Goal: Transaction & Acquisition: Download file/media

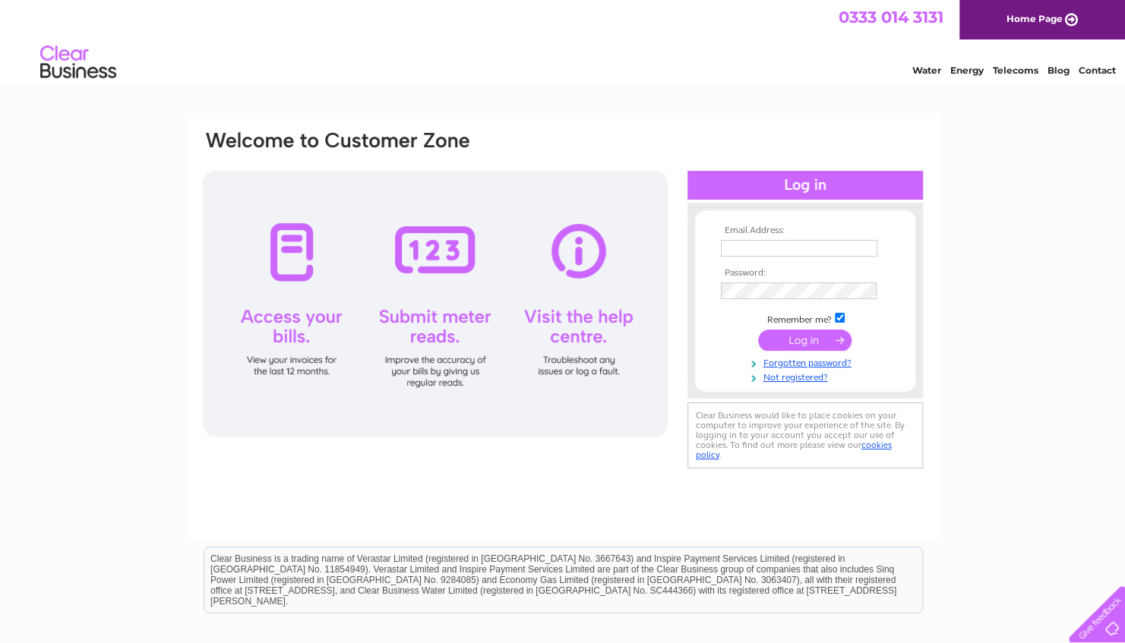
type input "[PERSON_NAME][EMAIL_ADDRESS][DOMAIN_NAME]"
click at [810, 339] on input "submit" at bounding box center [804, 340] width 93 height 21
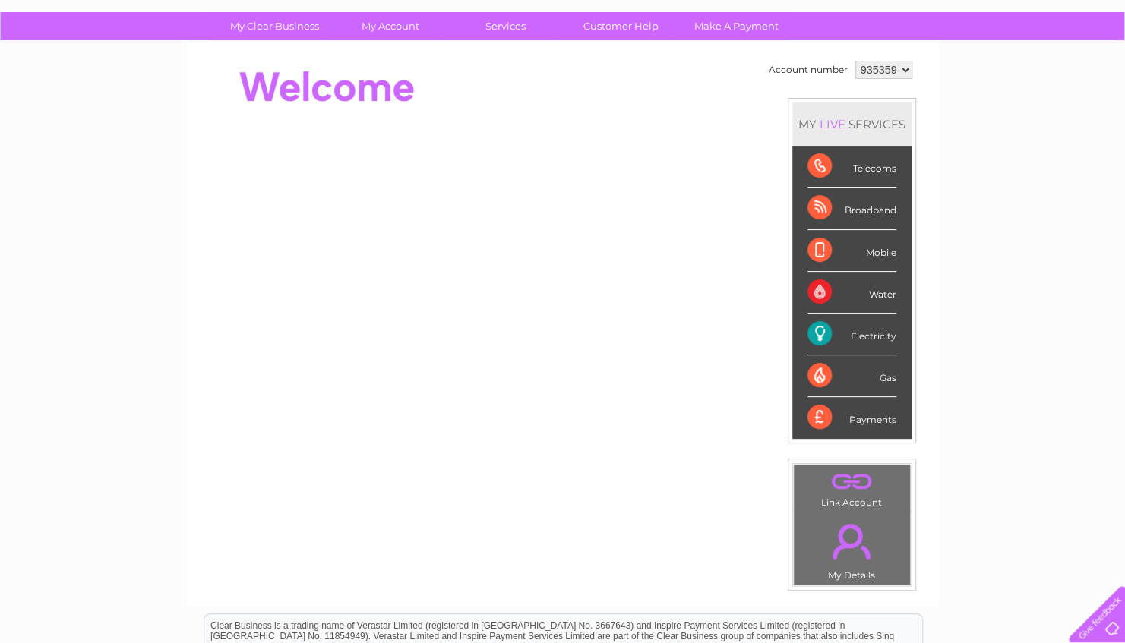
scroll to position [97, 0]
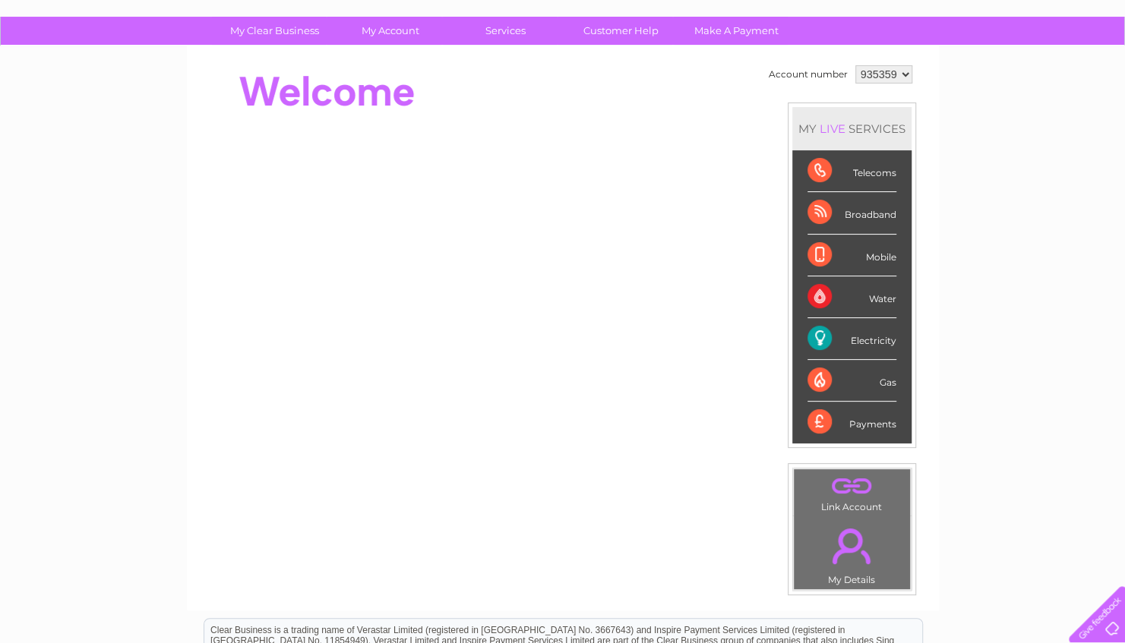
click at [817, 337] on div "Electricity" at bounding box center [851, 339] width 89 height 42
click at [857, 334] on div "Electricity" at bounding box center [851, 339] width 89 height 42
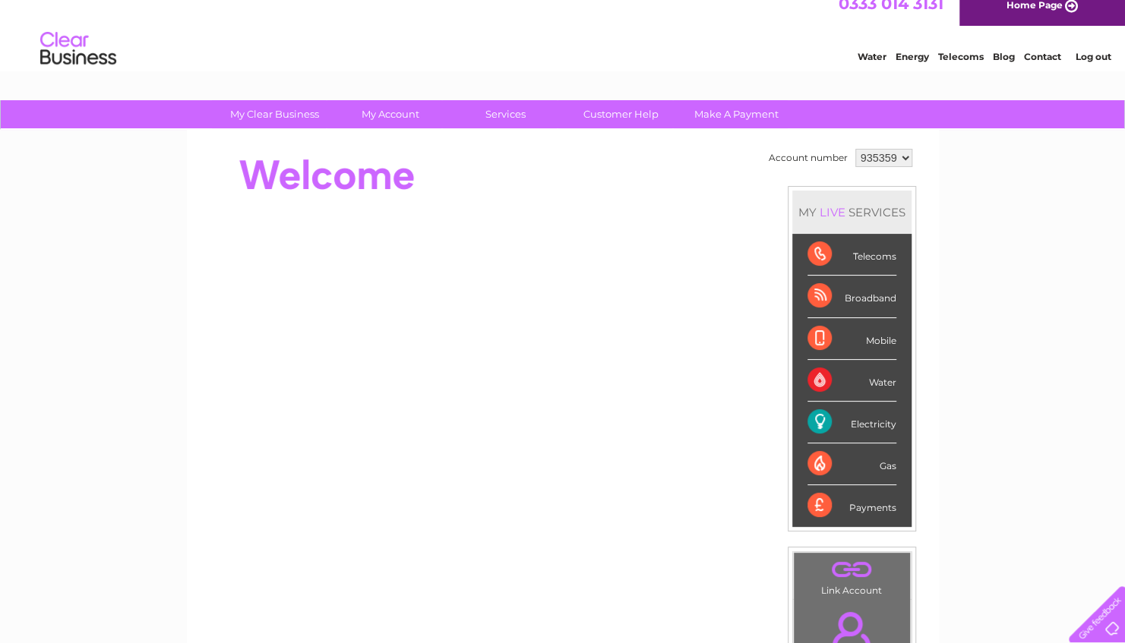
scroll to position [0, 0]
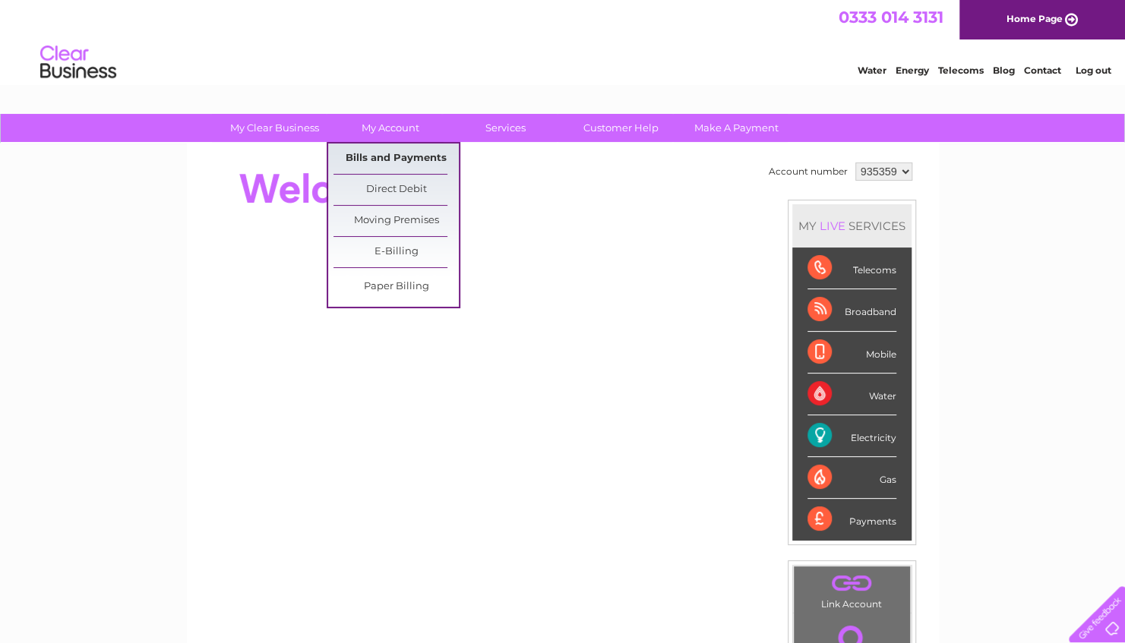
click at [402, 159] on link "Bills and Payments" at bounding box center [395, 159] width 125 height 30
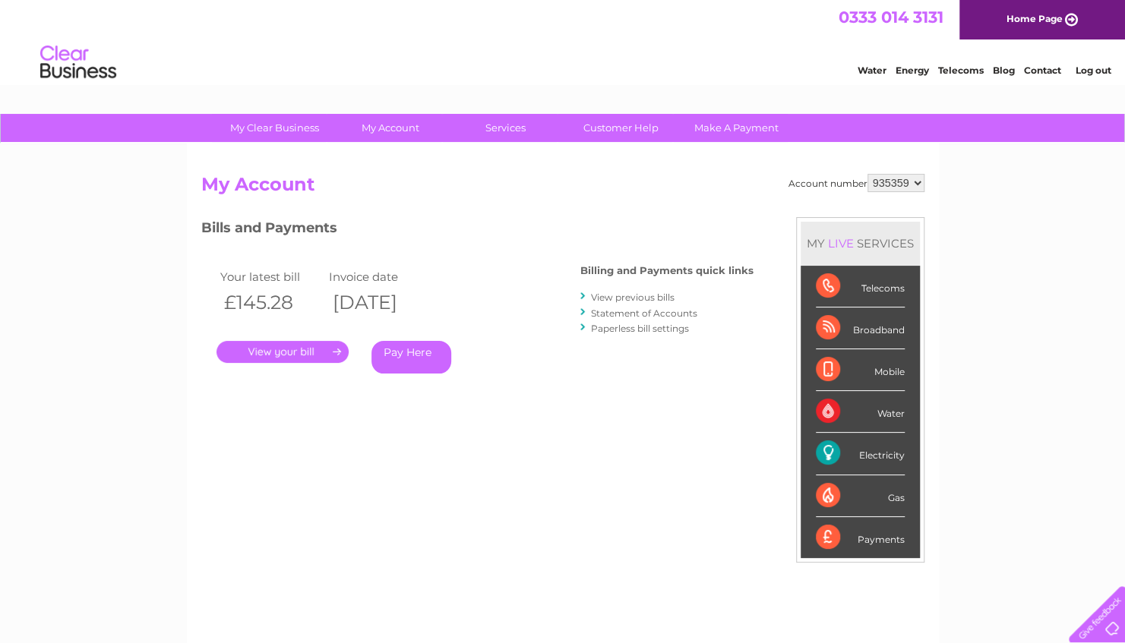
click at [296, 349] on link "." at bounding box center [282, 352] width 132 height 22
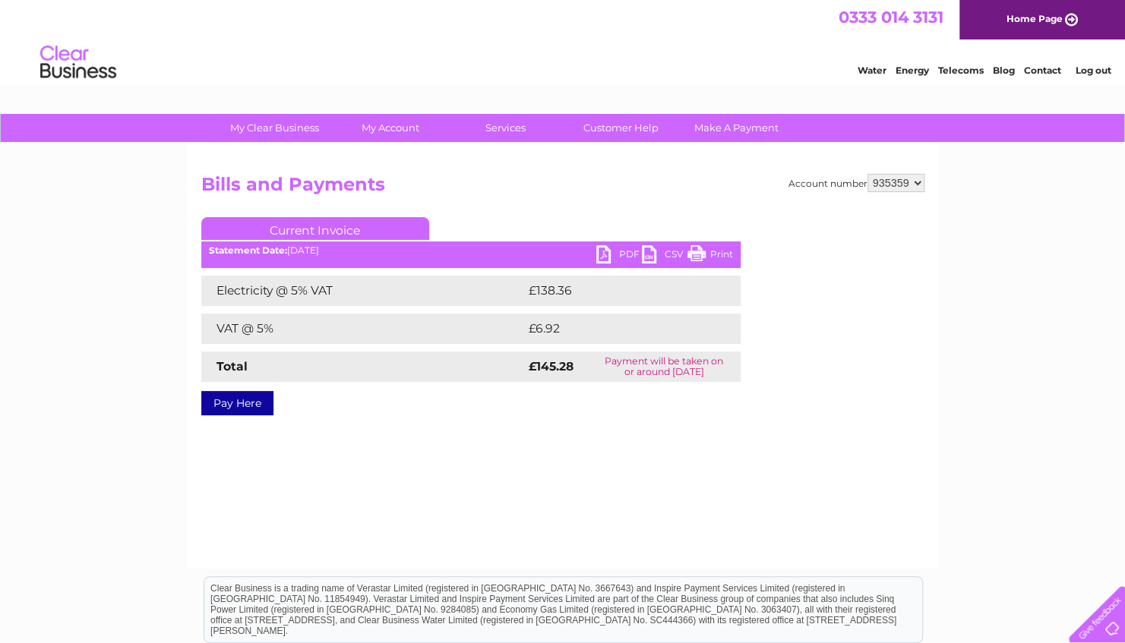
click at [627, 254] on link "PDF" at bounding box center [619, 256] width 46 height 22
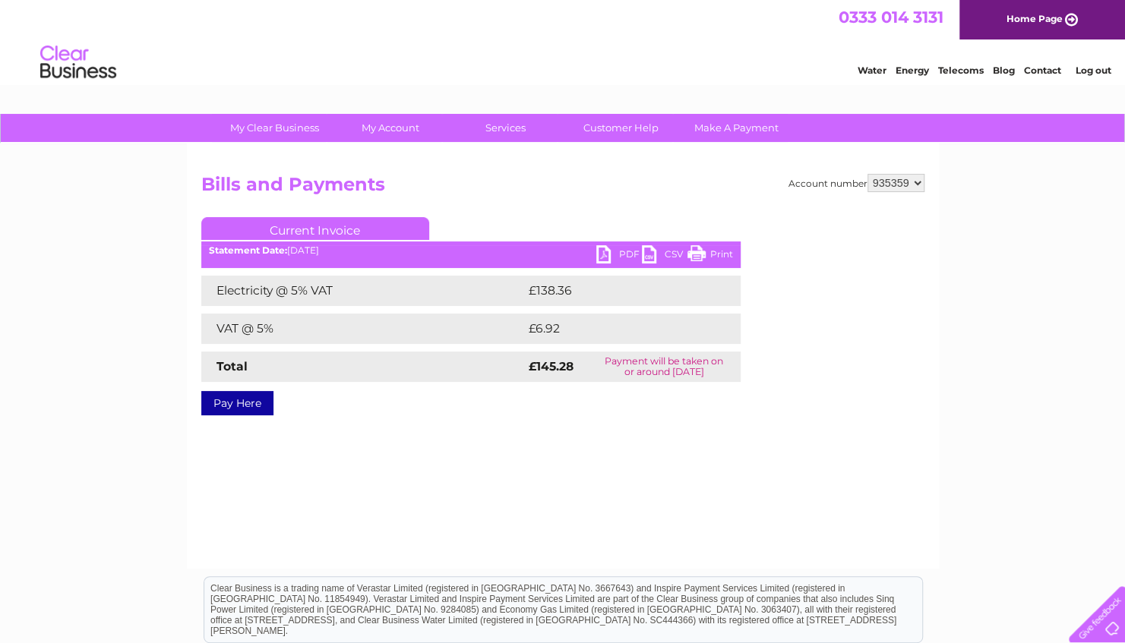
click at [627, 254] on link "PDF" at bounding box center [619, 256] width 46 height 22
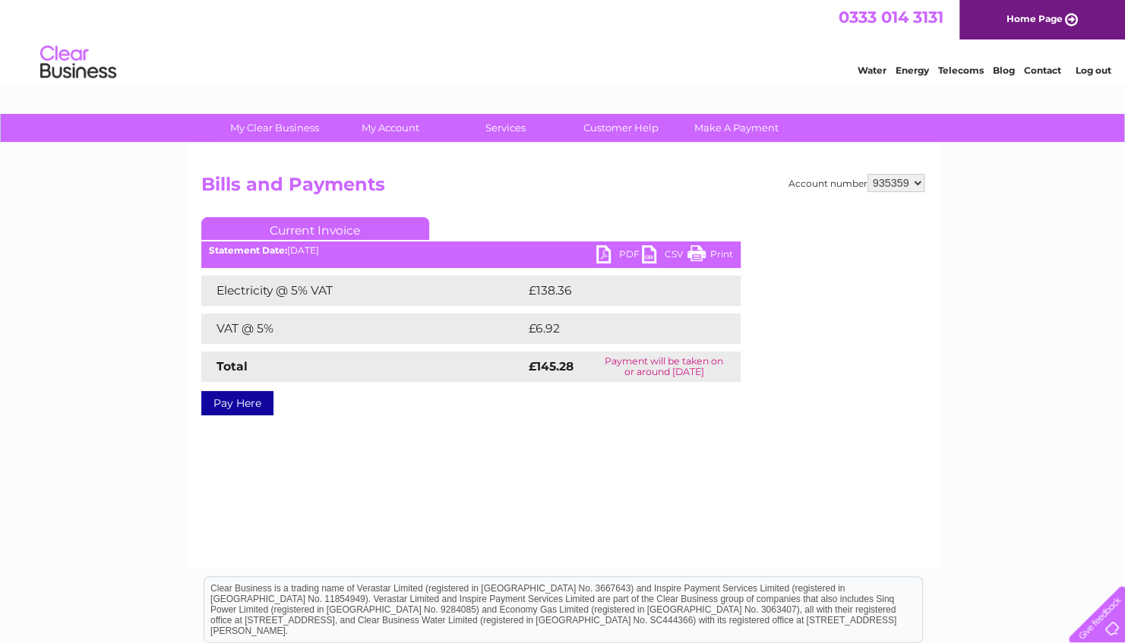
click at [606, 260] on link "PDF" at bounding box center [619, 256] width 46 height 22
click at [610, 251] on link "PDF" at bounding box center [619, 256] width 46 height 22
